Goal: Information Seeking & Learning: Learn about a topic

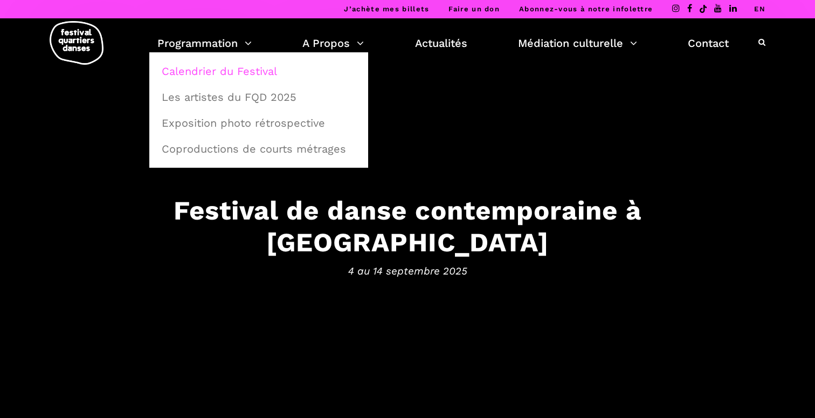
click at [247, 69] on link "Calendrier du Festival" at bounding box center [258, 71] width 207 height 25
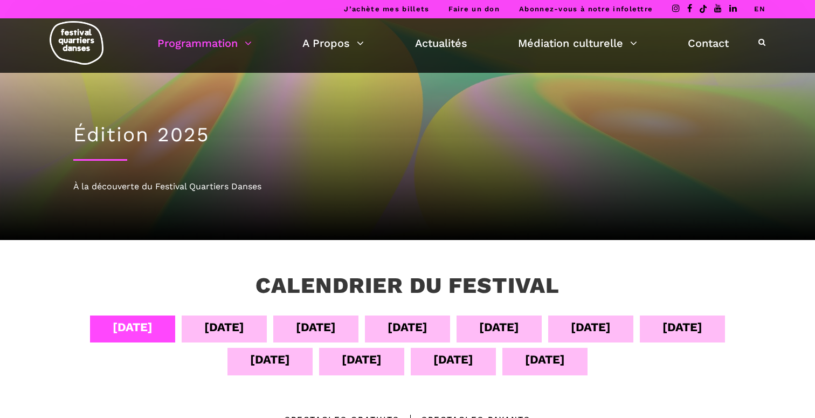
click at [299, 317] on div "06 sept" at bounding box center [316, 326] width 40 height 19
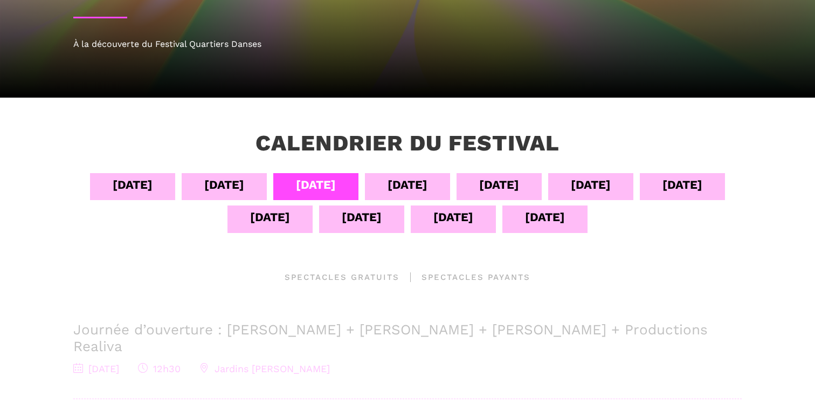
scroll to position [443, 0]
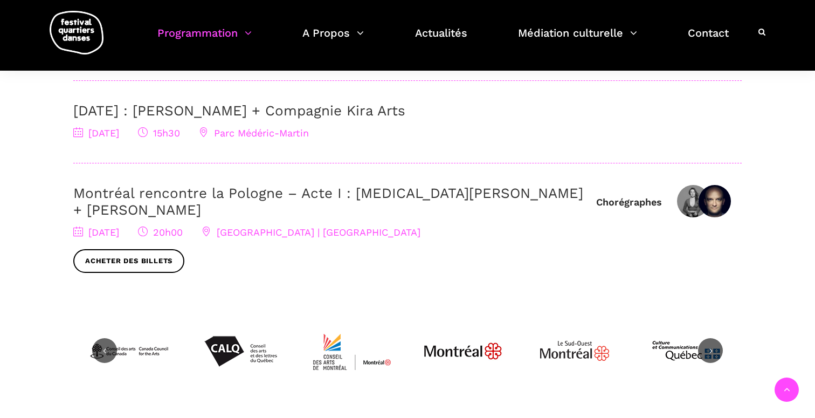
click at [268, 190] on link "Montréal rencontre la Pologne – Acte I : Kyra Jean Green + Janusz Orlik" at bounding box center [328, 201] width 510 height 33
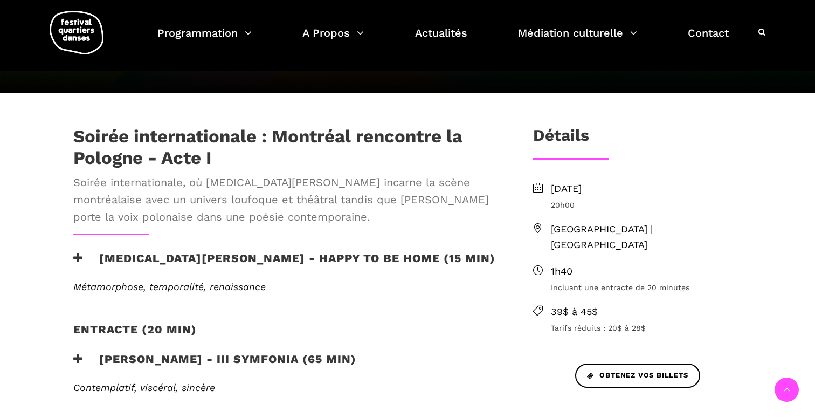
scroll to position [265, 0]
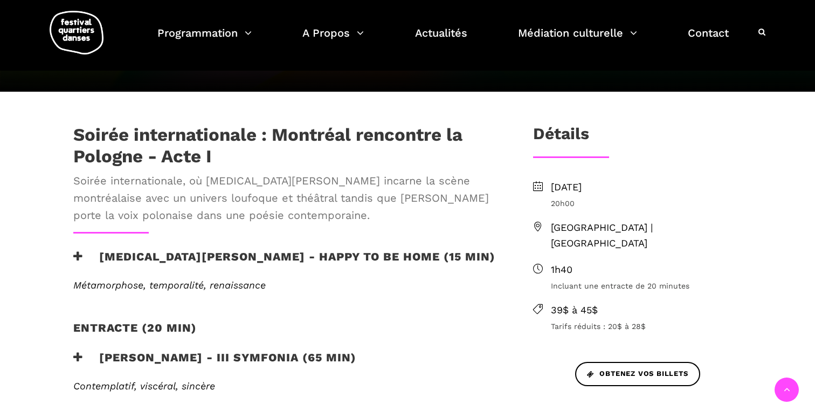
click at [262, 249] on h3 "Kyra Jean Green - Happy to be home (15 min)" at bounding box center [284, 262] width 422 height 27
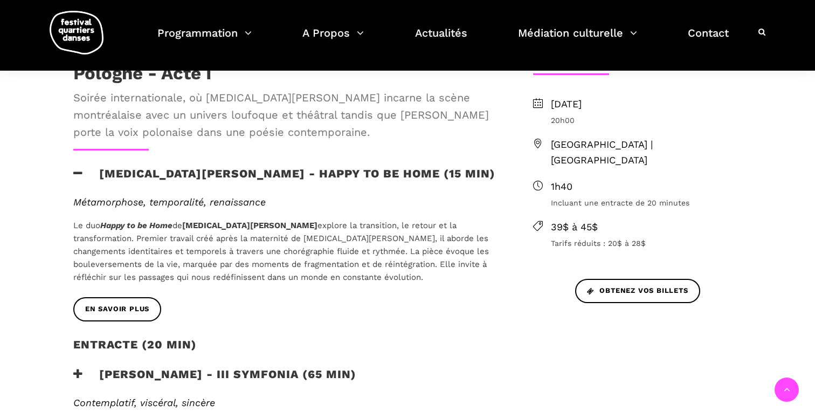
scroll to position [371, 0]
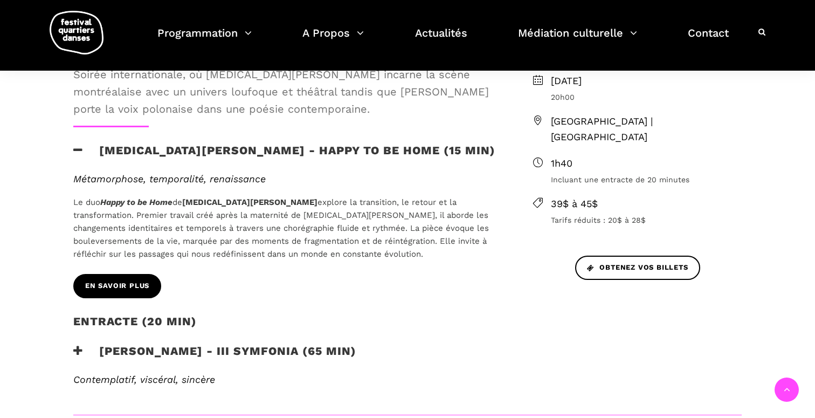
click at [156, 274] on link "EN SAVOIR PLUS" at bounding box center [117, 286] width 88 height 24
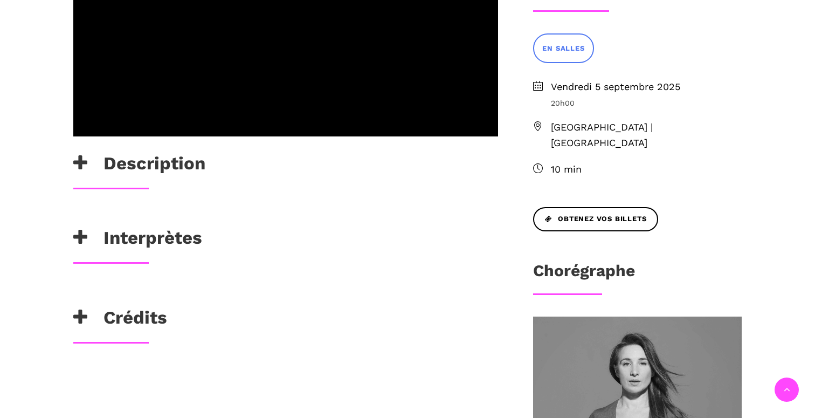
scroll to position [444, 0]
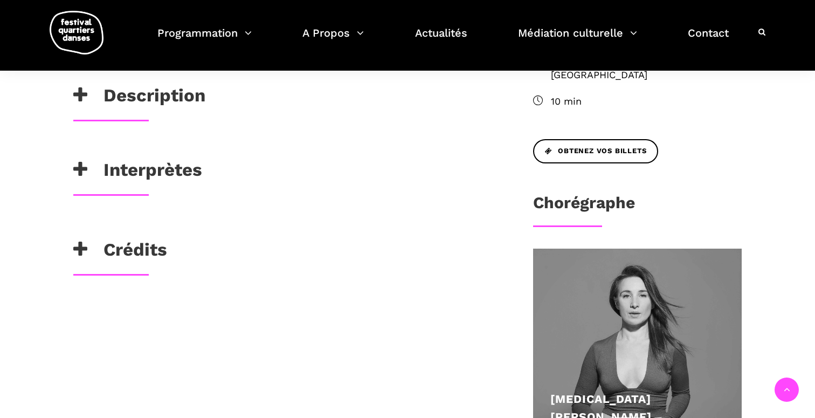
click at [154, 159] on h3 "Interprètes" at bounding box center [137, 172] width 129 height 27
